Goal: Use online tool/utility: Utilize a website feature to perform a specific function

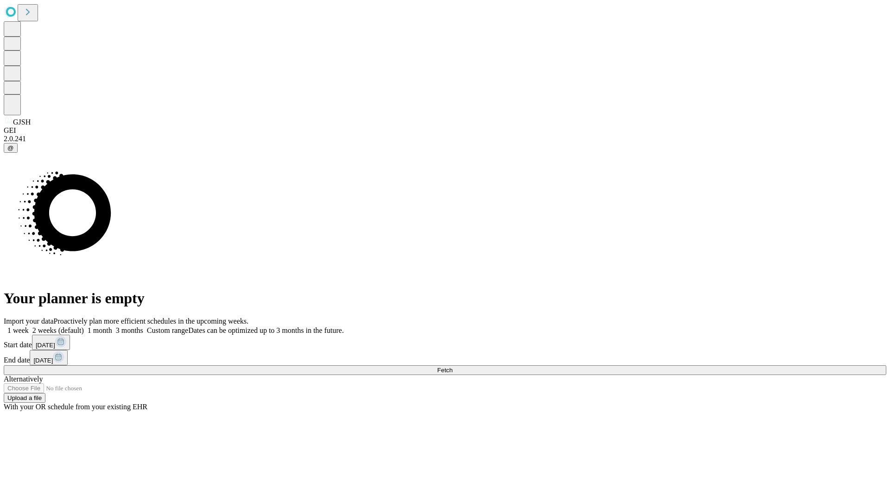
click at [452, 367] on span "Fetch" at bounding box center [444, 370] width 15 height 7
